Goal: Task Accomplishment & Management: Manage account settings

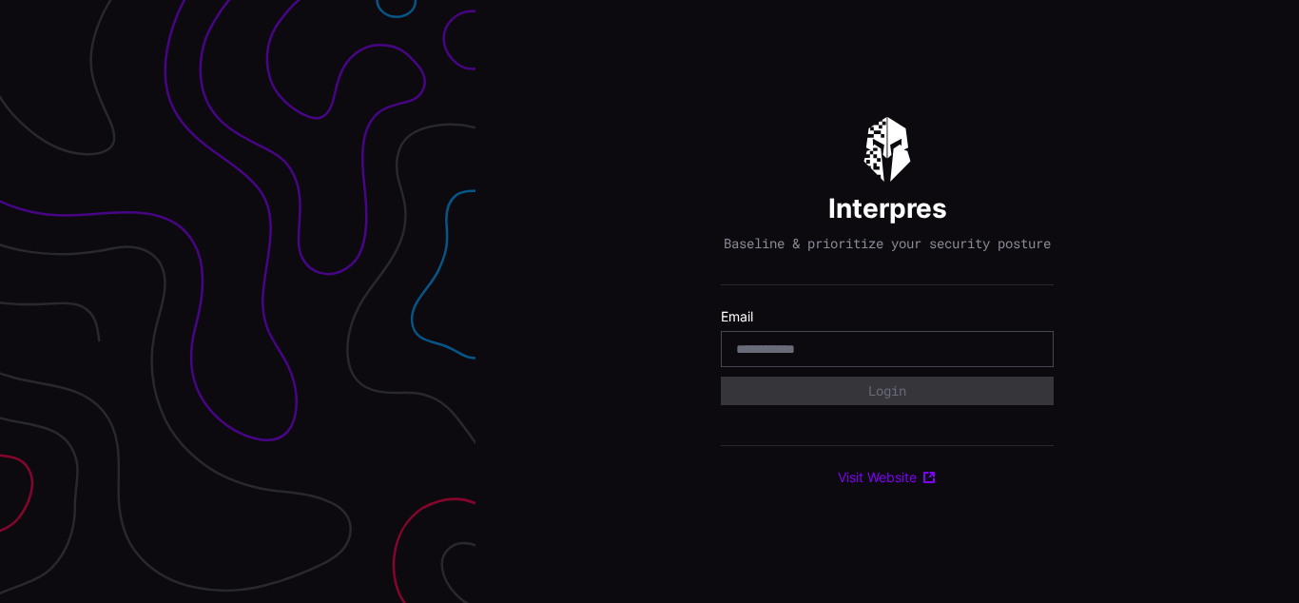
click at [650, 301] on div "Interpres Baseline & prioritize your security posture Email Login Visit Website" at bounding box center [887, 301] width 824 height 603
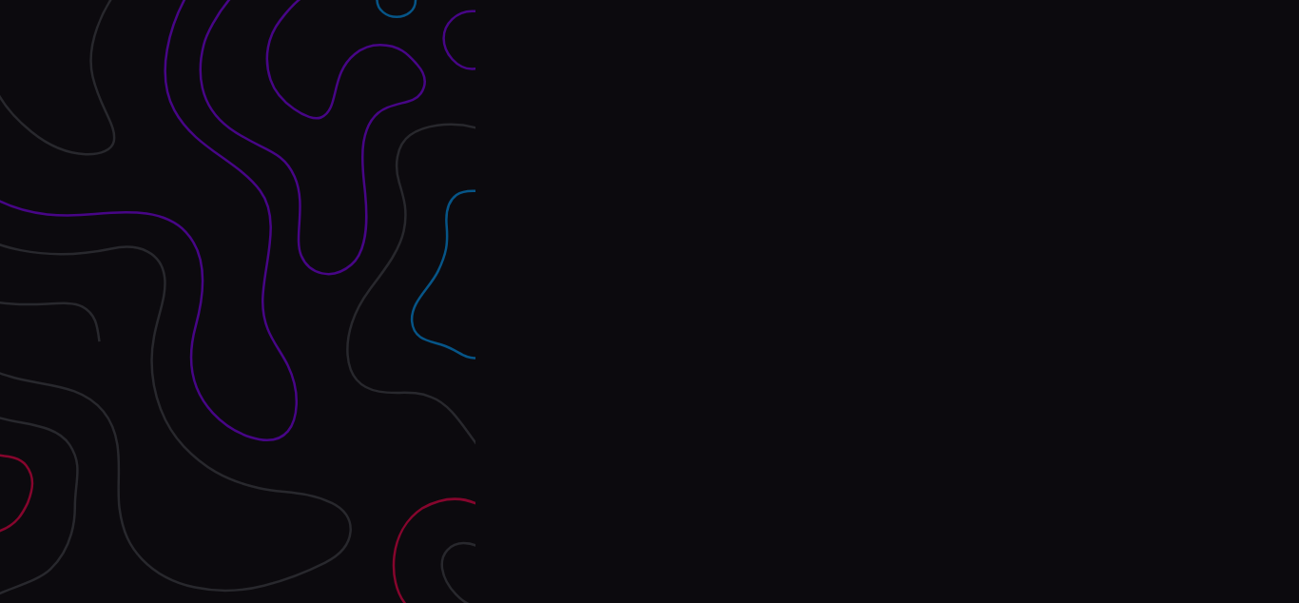
click at [650, 301] on div "Interpres Baseline & prioritize your security posture Email Login Visit Website" at bounding box center [887, 301] width 824 height 603
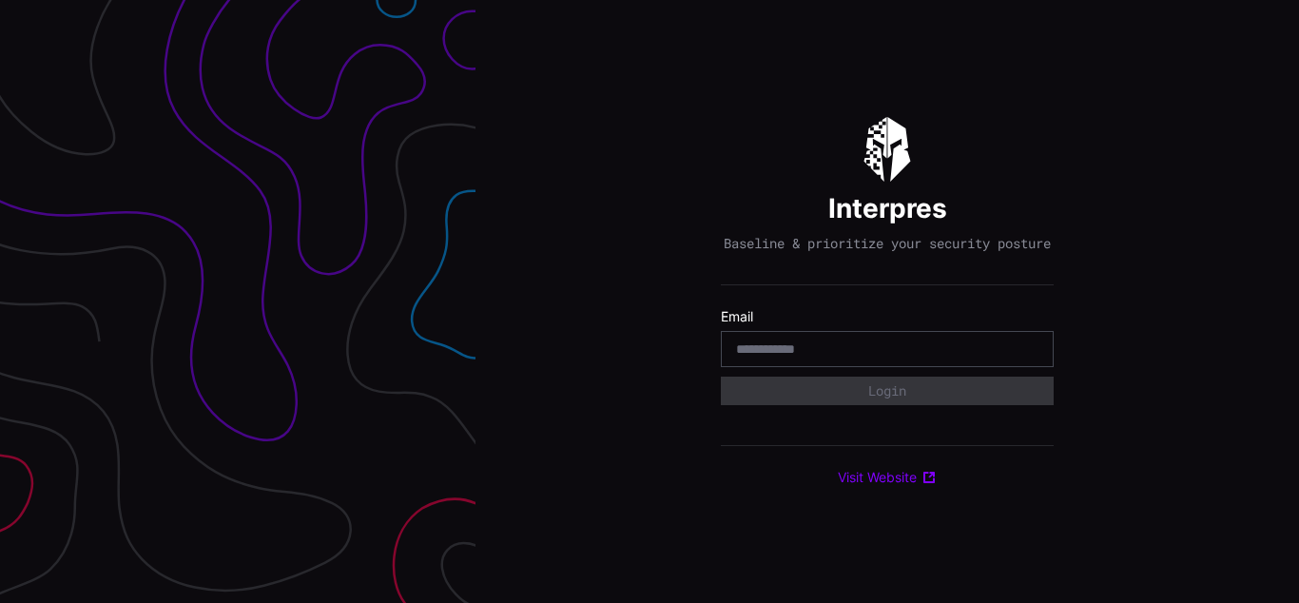
click at [650, 301] on div "Interpres Baseline & prioritize your security posture Email Login Visit Website" at bounding box center [887, 301] width 824 height 603
